Goal: Contribute content: Contribute content

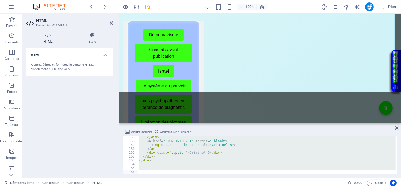
scroll to position [601, 0]
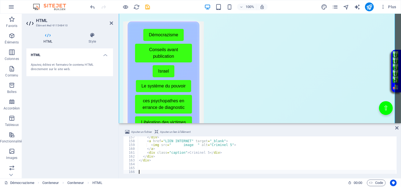
type textarea "<div class="caption">Criminel 5</div>"
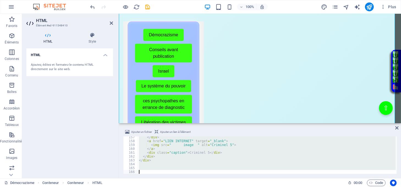
paste textarea
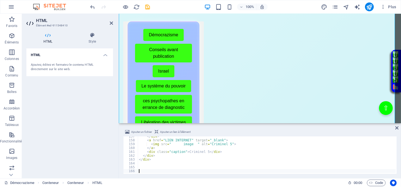
type textarea "<img src=" image " alt="Criminel 5">"
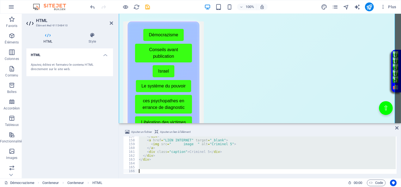
paste textarea "</div>"
type textarea "</div>"
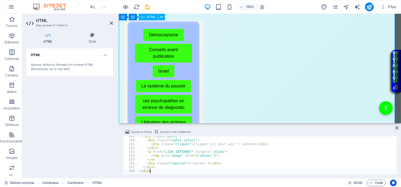
scroll to position [571, 0]
drag, startPoint x: 395, startPoint y: 128, endPoint x: 374, endPoint y: 114, distance: 25.6
click at [395, 128] on icon at bounding box center [396, 128] width 3 height 4
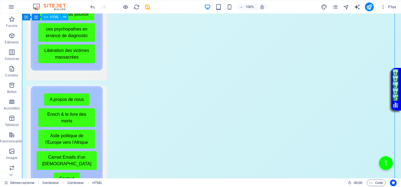
scroll to position [367, 0]
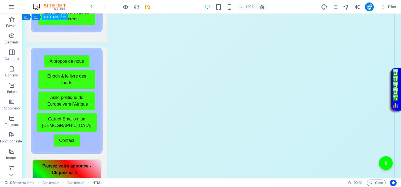
drag, startPoint x: 217, startPoint y: 107, endPoint x: 120, endPoint y: 107, distance: 97.1
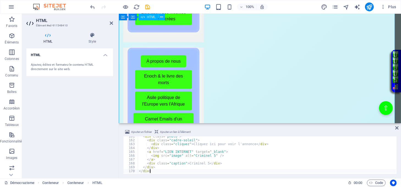
scroll to position [618, 0]
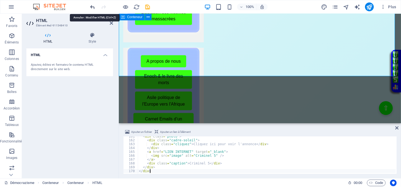
click at [92, 5] on icon "undo" at bounding box center [93, 7] width 6 height 6
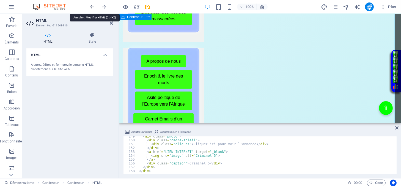
scroll to position [571, 0]
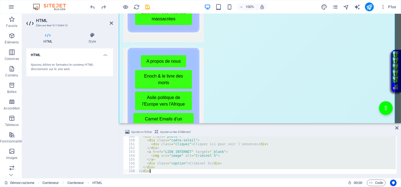
paste textarea
type textarea "</div>"
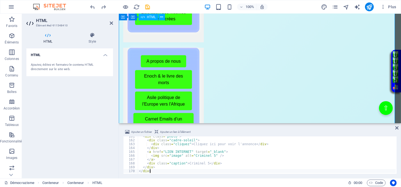
scroll to position [618, 0]
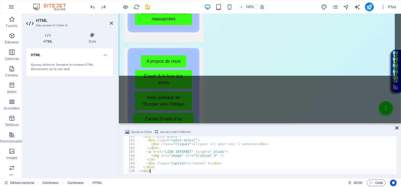
click at [395, 126] on icon at bounding box center [396, 128] width 3 height 4
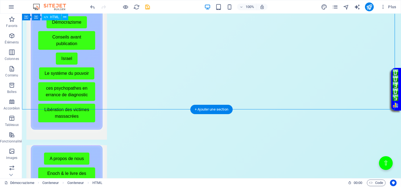
scroll to position [291, 0]
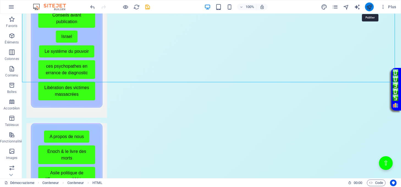
click at [369, 7] on icon "publish" at bounding box center [369, 7] width 6 height 6
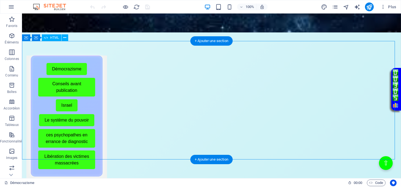
scroll to position [257, 0]
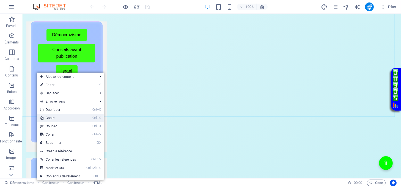
click at [57, 119] on link "Ctrl C Copie" at bounding box center [60, 118] width 46 height 8
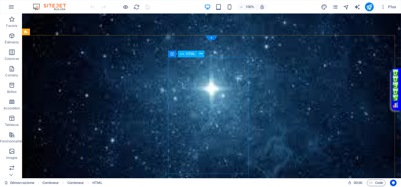
scroll to position [147, 0]
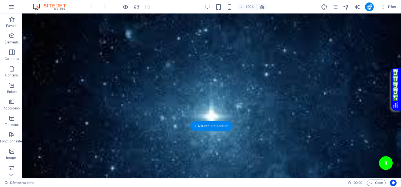
scroll to position [169, 0]
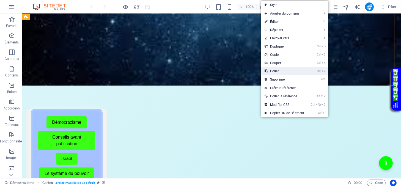
click at [271, 70] on link "Ctrl V Coller" at bounding box center [284, 71] width 46 height 8
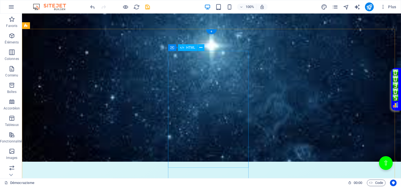
scroll to position [147, 0]
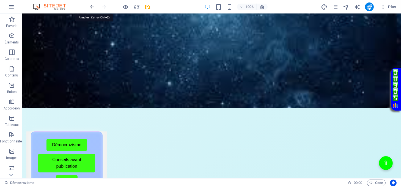
click at [94, 6] on icon "undo" at bounding box center [93, 7] width 6 height 6
click at [103, 6] on icon "redo" at bounding box center [104, 7] width 6 height 6
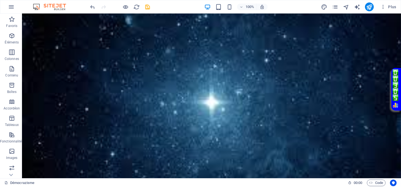
scroll to position [0, 0]
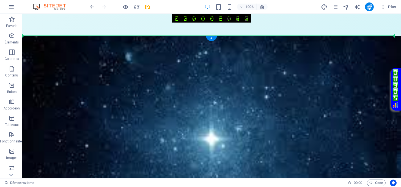
drag, startPoint x: 42, startPoint y: 69, endPoint x: 52, endPoint y: 38, distance: 32.7
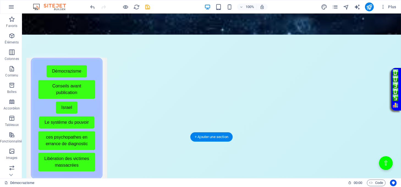
scroll to position [367, 0]
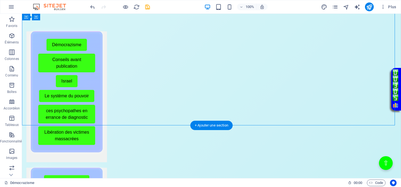
drag, startPoint x: 194, startPoint y: 92, endPoint x: 97, endPoint y: 92, distance: 96.8
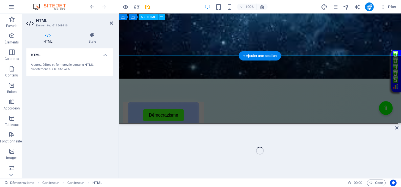
scroll to position [436, 0]
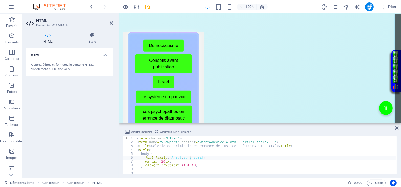
type textarea "</div> </div>"
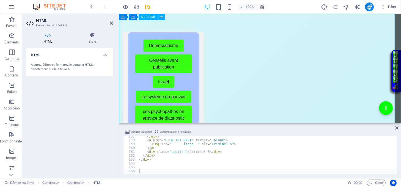
scroll to position [602, 0]
click at [395, 127] on icon at bounding box center [396, 128] width 3 height 4
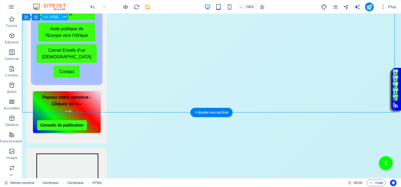
scroll to position [552, 0]
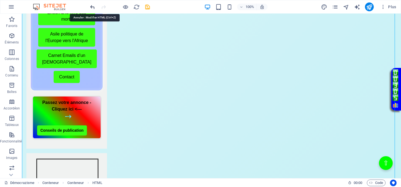
click at [93, 9] on icon "undo" at bounding box center [93, 7] width 6 height 6
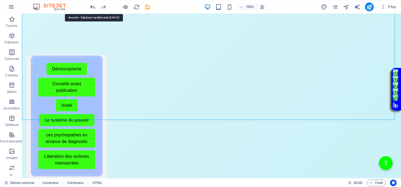
scroll to position [337, 0]
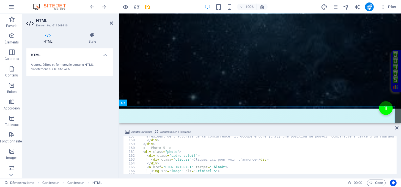
scroll to position [602, 0]
type textarea "</div> </div>"
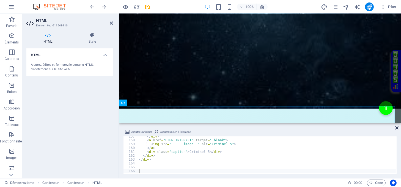
click at [397, 128] on icon at bounding box center [396, 128] width 3 height 4
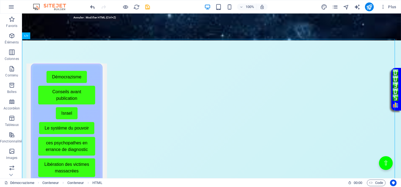
click at [94, 7] on icon "undo" at bounding box center [93, 7] width 6 height 6
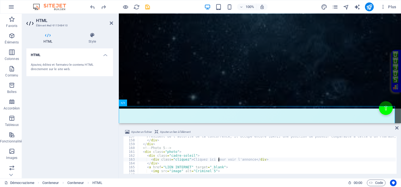
type textarea "</div> </div>"
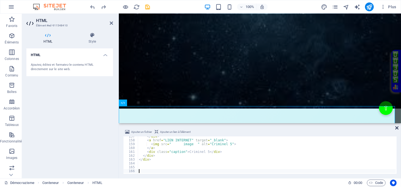
click at [395, 128] on icon at bounding box center [396, 128] width 3 height 4
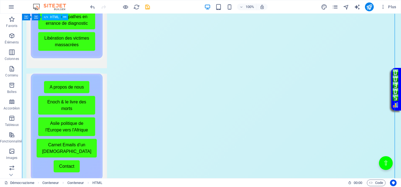
scroll to position [447, 0]
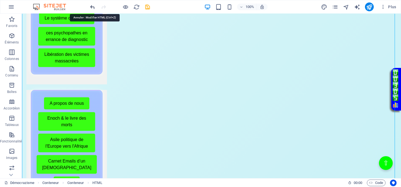
click at [92, 6] on icon "undo" at bounding box center [93, 7] width 6 height 6
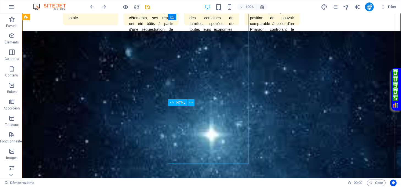
scroll to position [0, 0]
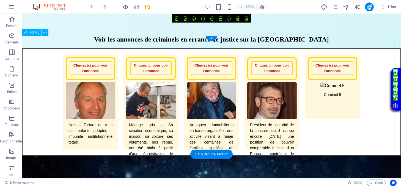
click at [219, 128] on div "Galerie de criminels en errance de justice - Belgique Voir les annonces de crim…" at bounding box center [211, 96] width 379 height 120
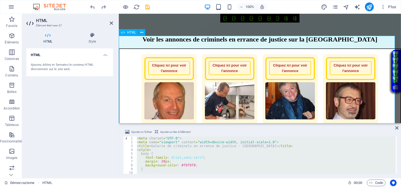
type textarea "</div> </div>"
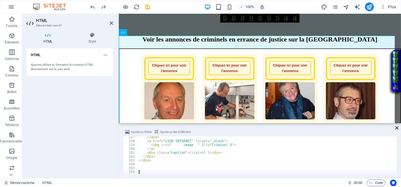
click at [396, 128] on icon at bounding box center [396, 128] width 3 height 4
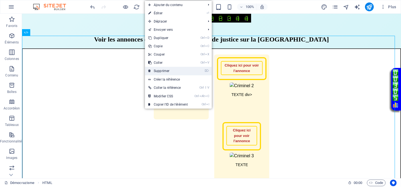
click at [156, 70] on link "⌦ Supprimer" at bounding box center [168, 71] width 46 height 8
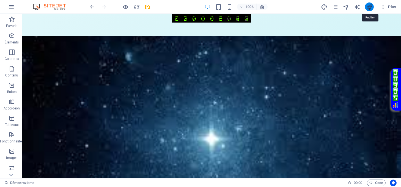
click at [370, 7] on icon "publish" at bounding box center [369, 7] width 6 height 6
click at [370, 9] on icon "publish" at bounding box center [369, 7] width 6 height 6
click at [335, 7] on icon "pages" at bounding box center [335, 7] width 6 height 6
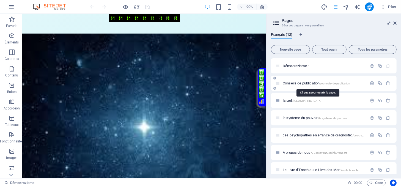
click at [297, 84] on span "Conseils de publication /conseils-de-publication" at bounding box center [317, 83] width 68 height 4
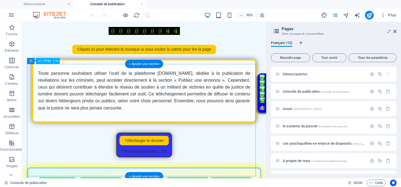
click at [164, 173] on div "Page de Téléchargement Toute personne souhaitant utiliser l'outil de la platefo…" at bounding box center [158, 120] width 260 height 115
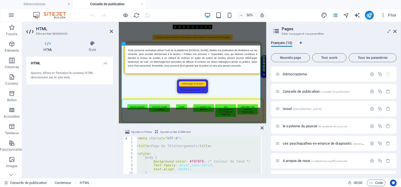
paste textarea
type textarea "</script>"
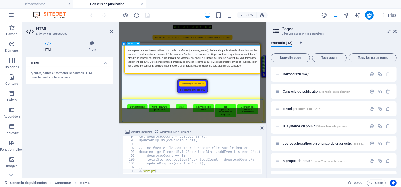
scroll to position [360, 0]
click at [261, 128] on icon at bounding box center [261, 128] width 3 height 4
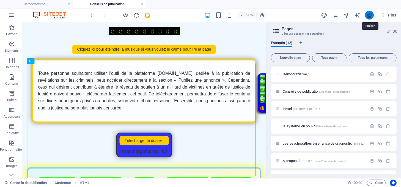
click at [368, 16] on icon "publish" at bounding box center [369, 15] width 6 height 6
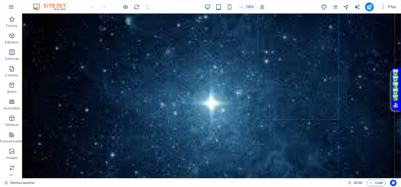
scroll to position [110, 0]
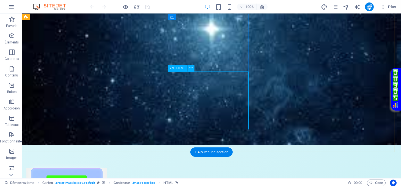
scroll to position [0, 0]
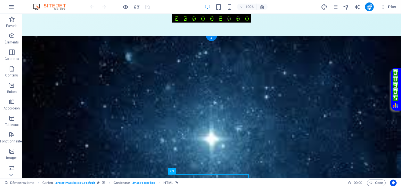
click at [255, 68] on figure at bounding box center [211, 145] width 379 height 219
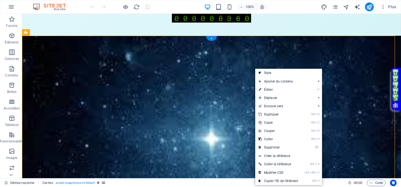
click at [252, 43] on figure at bounding box center [211, 145] width 379 height 219
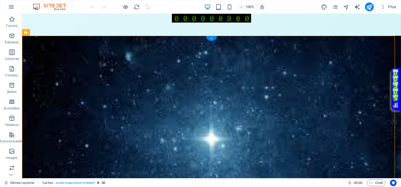
click at [252, 69] on figure at bounding box center [211, 145] width 379 height 219
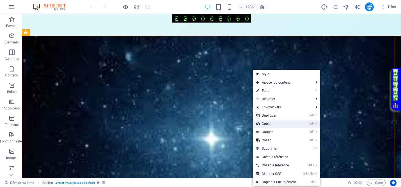
click at [267, 123] on link "Ctrl C Copie" at bounding box center [276, 124] width 46 height 8
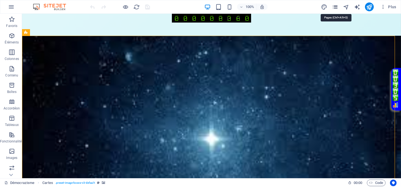
click at [336, 5] on icon "pages" at bounding box center [335, 7] width 6 height 6
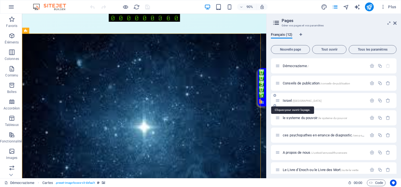
click at [288, 100] on span "[GEOGRAPHIC_DATA] /[GEOGRAPHIC_DATA]" at bounding box center [302, 100] width 39 height 4
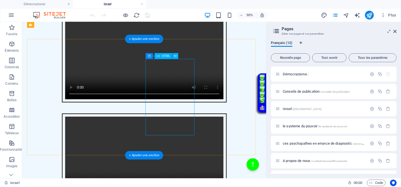
scroll to position [147, 0]
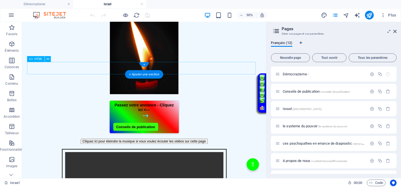
click at [190, 152] on div "Musique automatique à l'ouverture Cliquez ici pour éteindre la musique si vous …" at bounding box center [158, 155] width 260 height 6
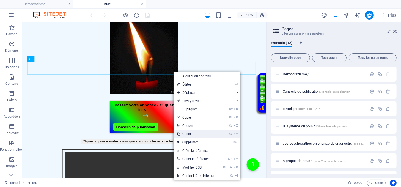
click at [188, 132] on link "Ctrl V Coller" at bounding box center [197, 134] width 46 height 8
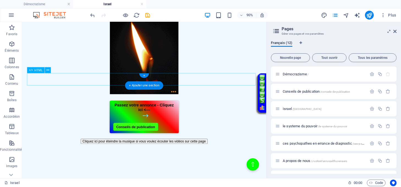
scroll to position [73, 0]
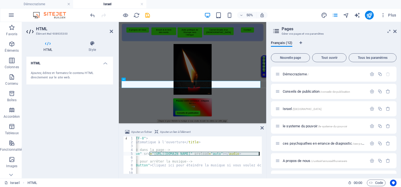
scroll to position [0, 37]
drag, startPoint x: 184, startPoint y: 154, endPoint x: 225, endPoint y: 154, distance: 41.5
click at [225, 154] on div "< meta charset = "UTF-8" > < title > Musique automatique à l'ouverture </ title…" at bounding box center [208, 158] width 221 height 44
type textarea "<audio id="musique" src="[URL][DOMAIN_NAME]" preload="auto"></audio>"
click at [262, 127] on icon at bounding box center [261, 128] width 3 height 4
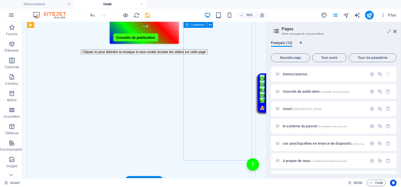
scroll to position [257, 0]
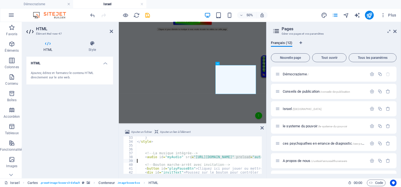
scroll to position [0, 0]
drag, startPoint x: 191, startPoint y: 156, endPoint x: 259, endPoint y: 158, distance: 68.2
click at [259, 157] on div "} </ style > <!-- La musique intégrée --> < audio id = "myAudio" src = "[URL][D…" at bounding box center [221, 158] width 171 height 44
type textarea "<audio id="myAudio" src="[URL][DOMAIN_NAME]" preload="auto"></audio>"
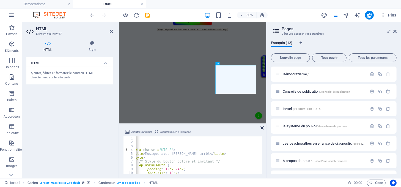
click at [262, 127] on icon at bounding box center [261, 128] width 3 height 4
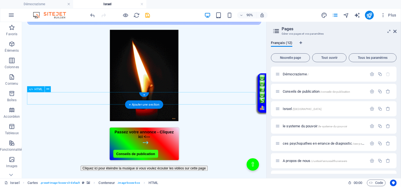
scroll to position [110, 0]
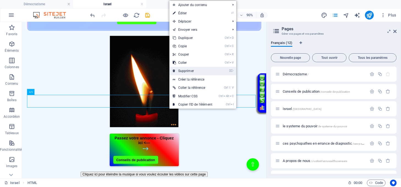
click at [188, 70] on link "⌦ Supprimer" at bounding box center [192, 71] width 46 height 8
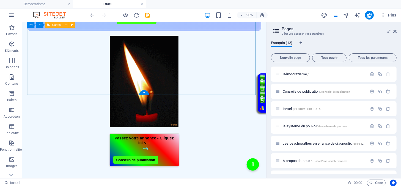
click at [199, 95] on div "Menu de boutons avec cadre scintillant Démocrazisme Conseils avant publication …" at bounding box center [158, 63] width 260 height 240
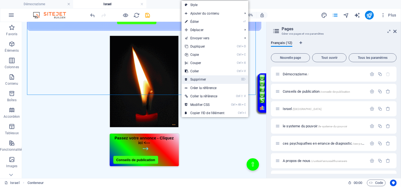
click at [191, 78] on link "⌦ Supprimer" at bounding box center [205, 79] width 46 height 8
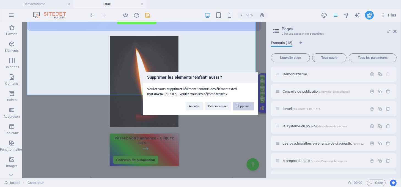
click at [245, 105] on button "Supprimer" at bounding box center [243, 106] width 21 height 8
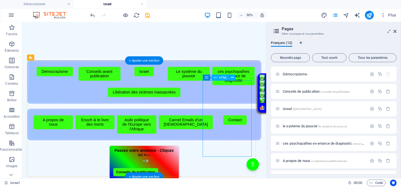
scroll to position [220, 0]
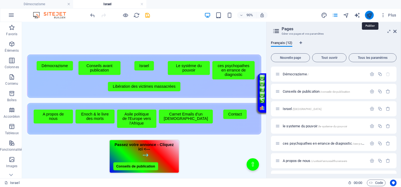
click at [367, 16] on icon "publish" at bounding box center [369, 15] width 6 height 6
